Goal: Transaction & Acquisition: Book appointment/travel/reservation

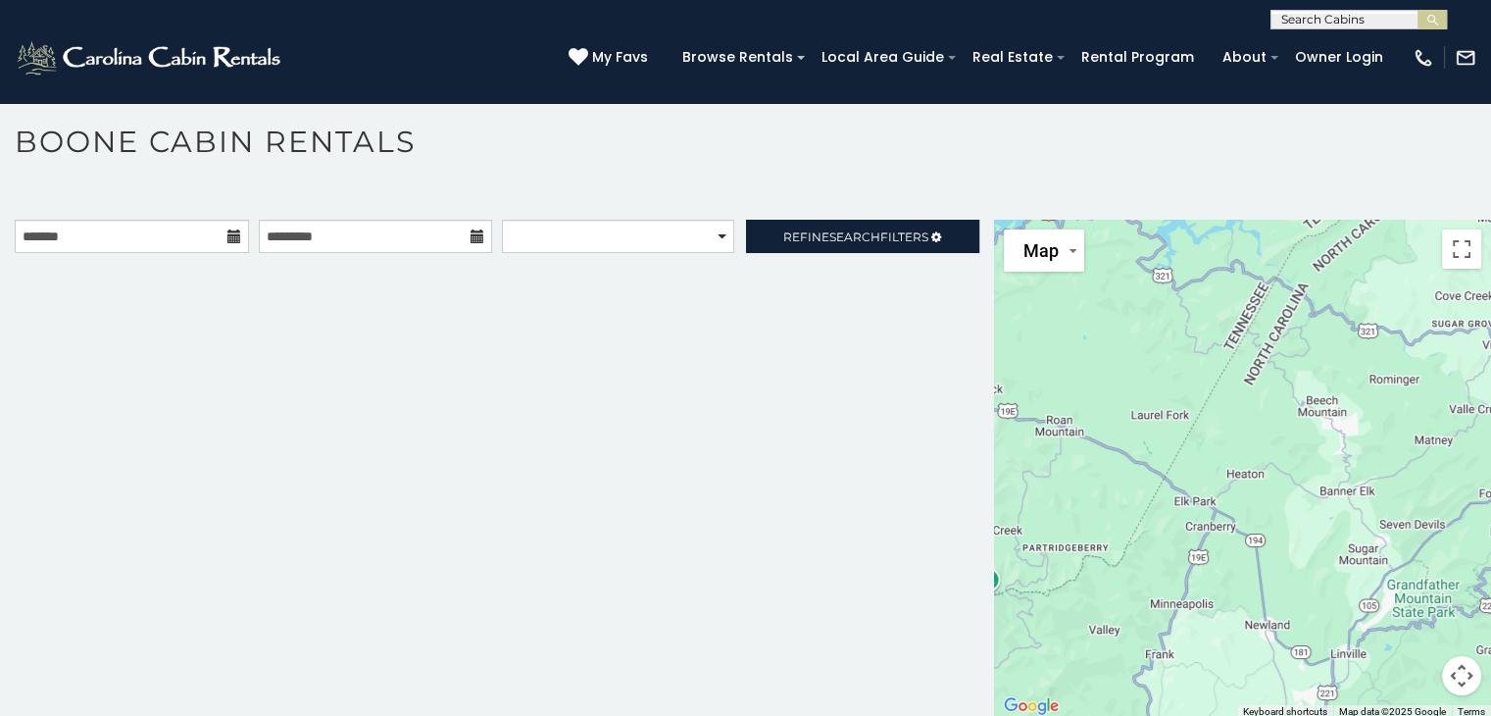
scroll to position [10, 0]
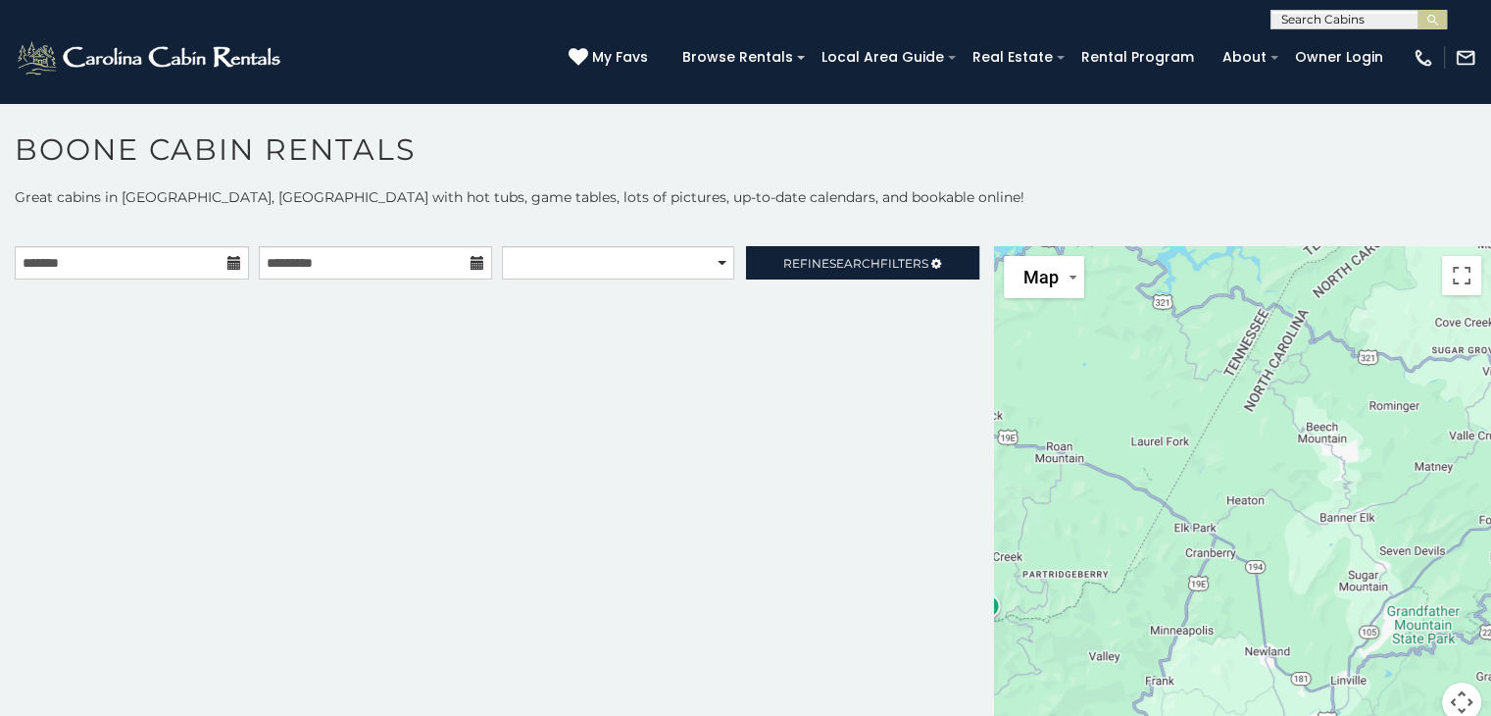
scroll to position [19, 0]
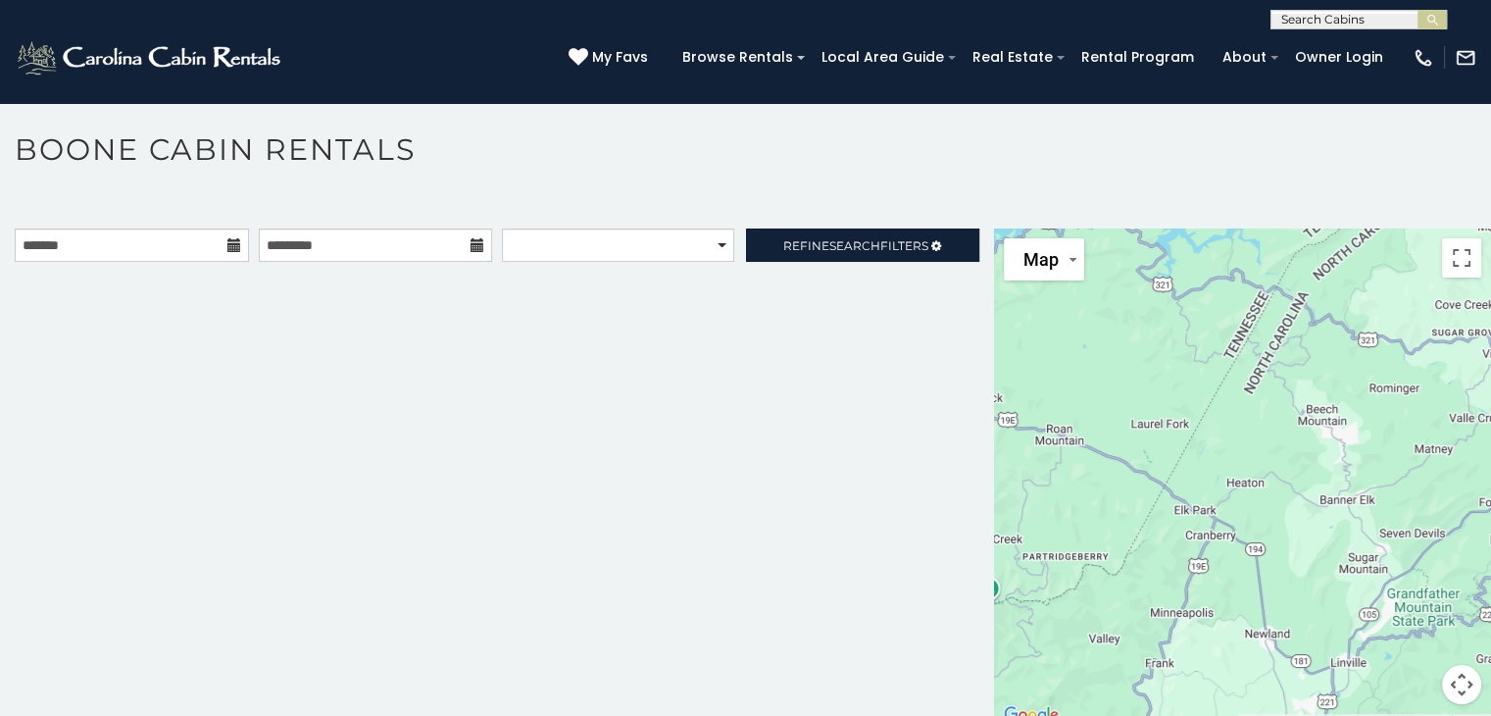
scroll to position [19, 0]
